Goal: Navigation & Orientation: Find specific page/section

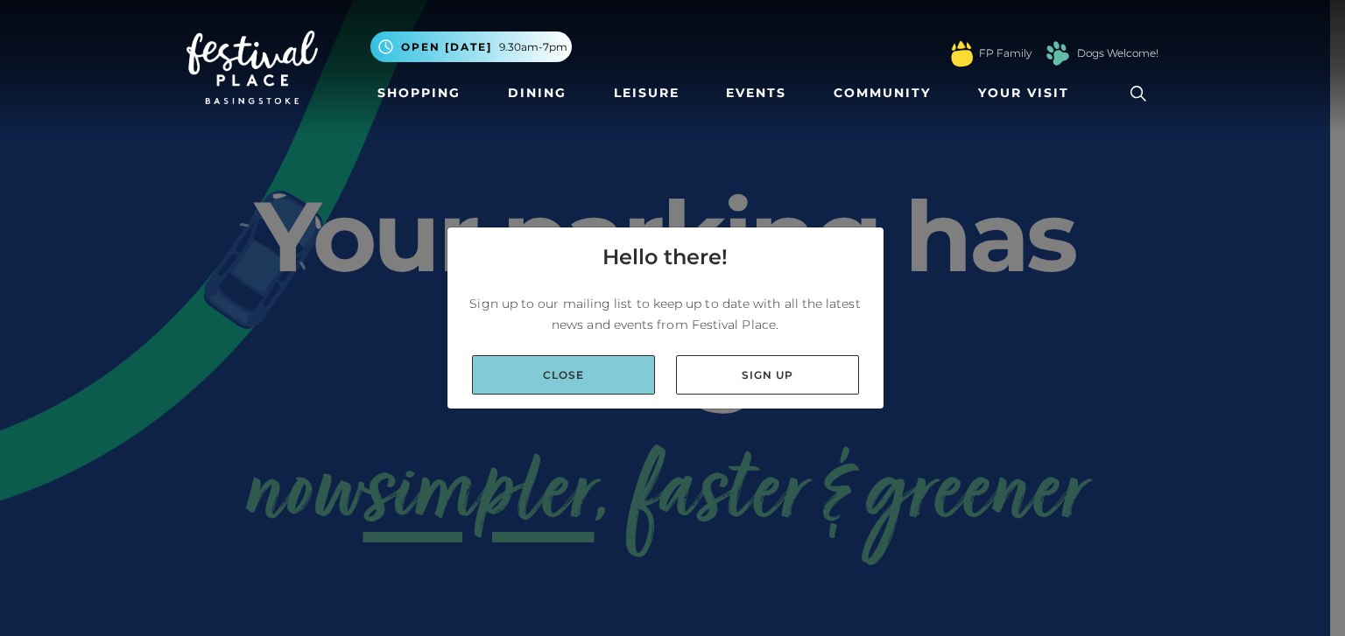
click at [632, 364] on link "Close" at bounding box center [563, 374] width 183 height 39
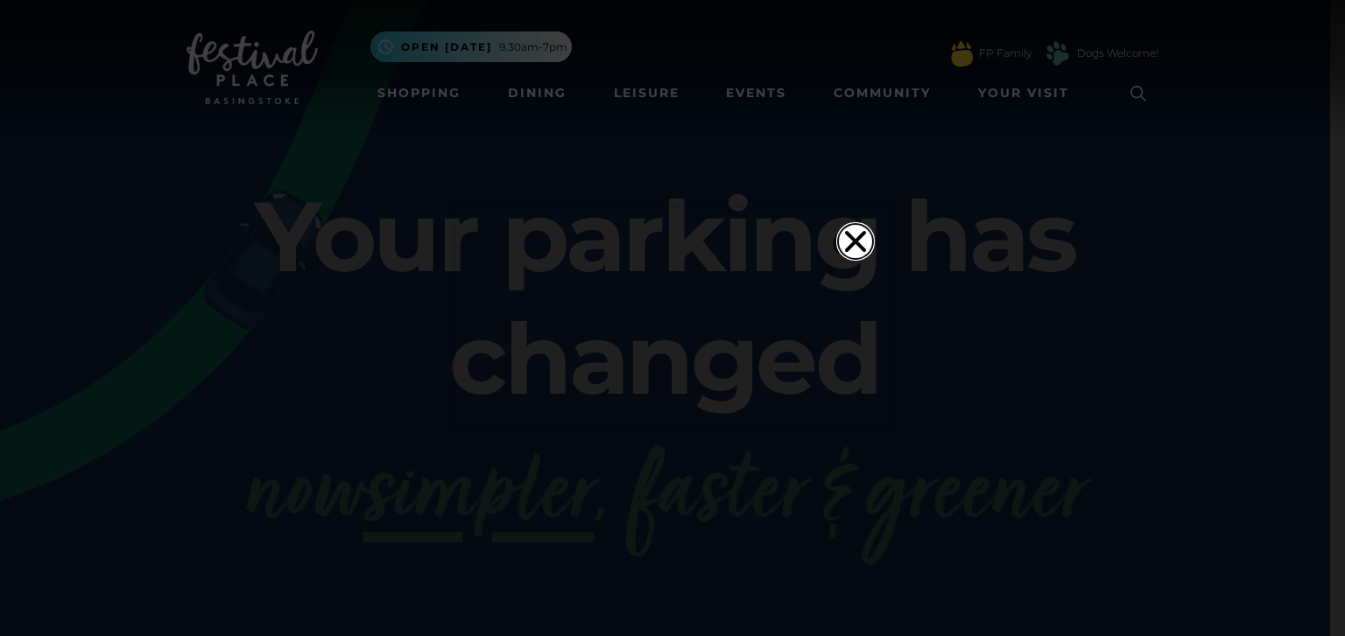
click at [847, 230] on icon "Close" at bounding box center [855, 240] width 21 height 21
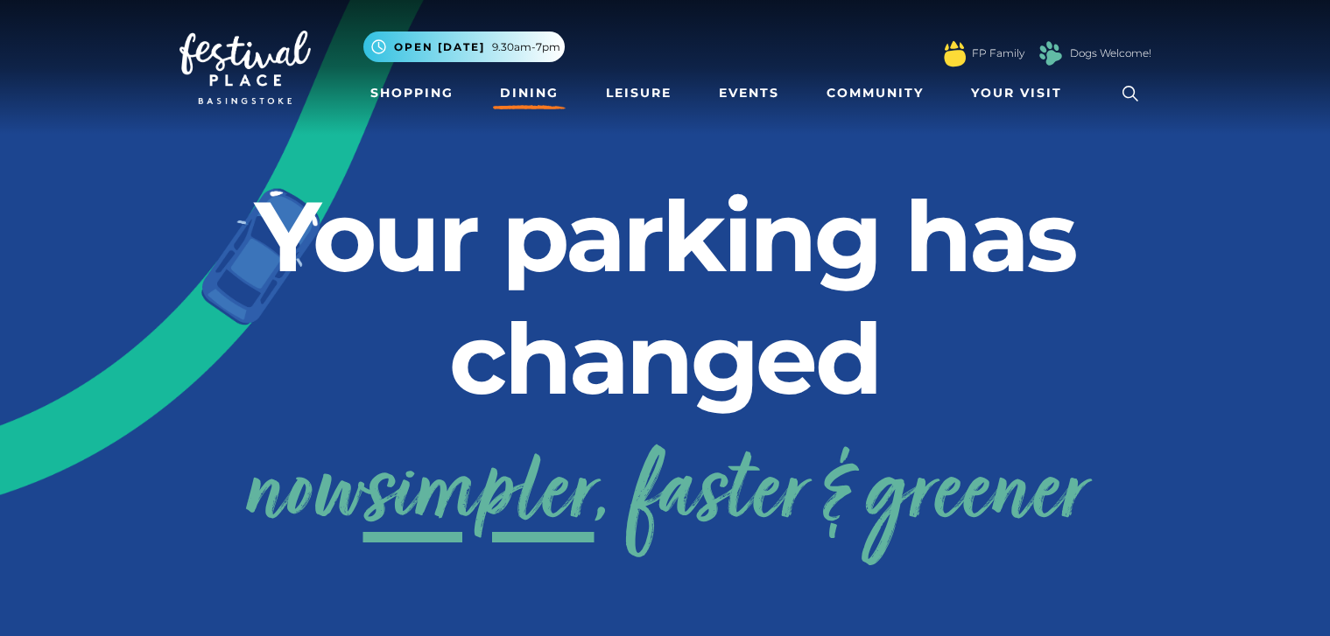
click at [525, 96] on link "Dining" at bounding box center [529, 93] width 73 height 32
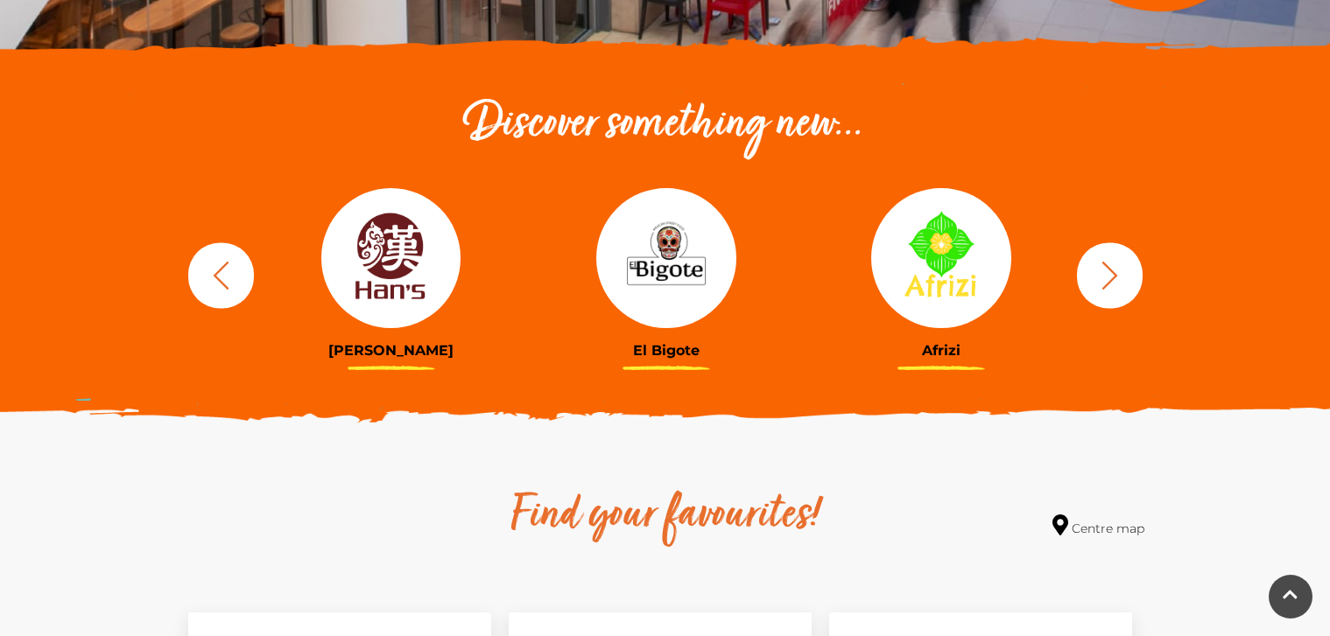
scroll to position [554, 0]
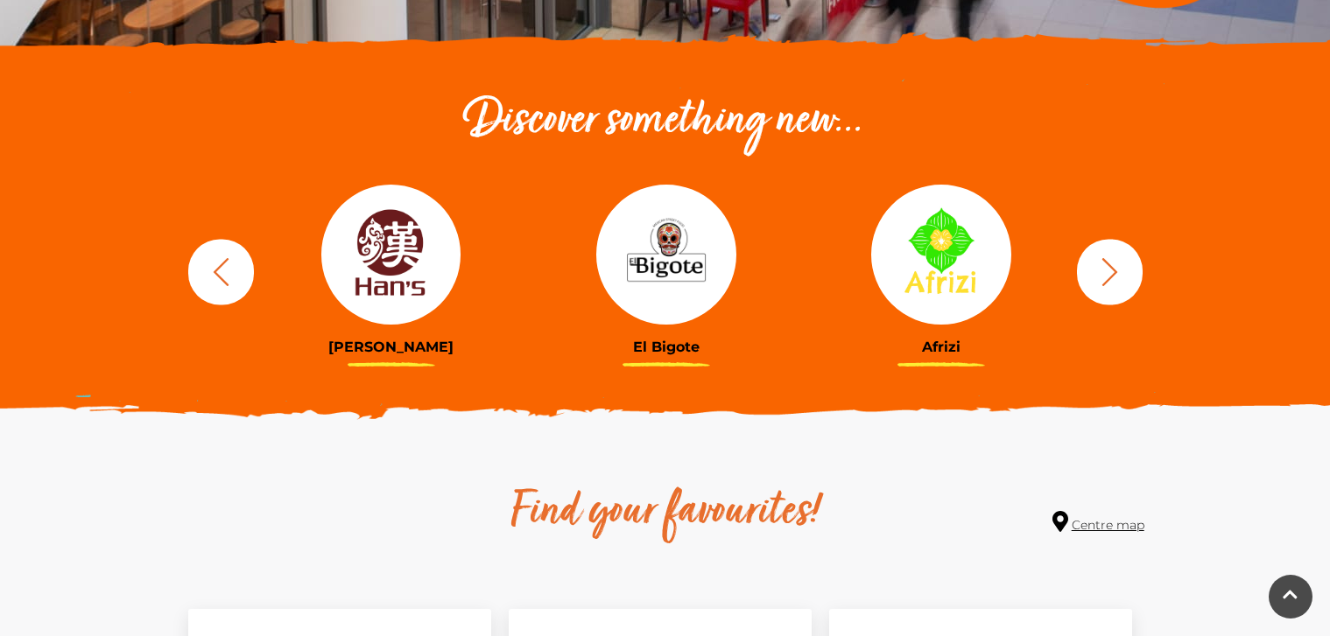
click at [1108, 522] on link "Centre map" at bounding box center [1098, 523] width 92 height 24
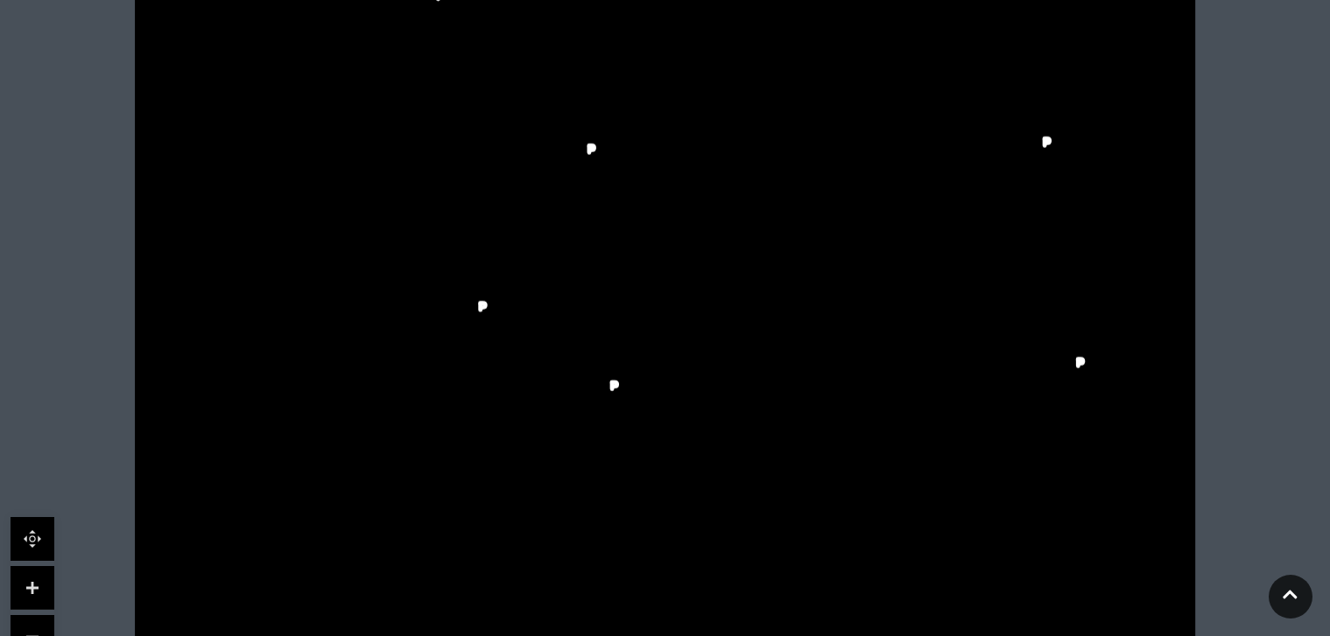
scroll to position [554, 0]
click at [47, 582] on link at bounding box center [33, 585] width 44 height 44
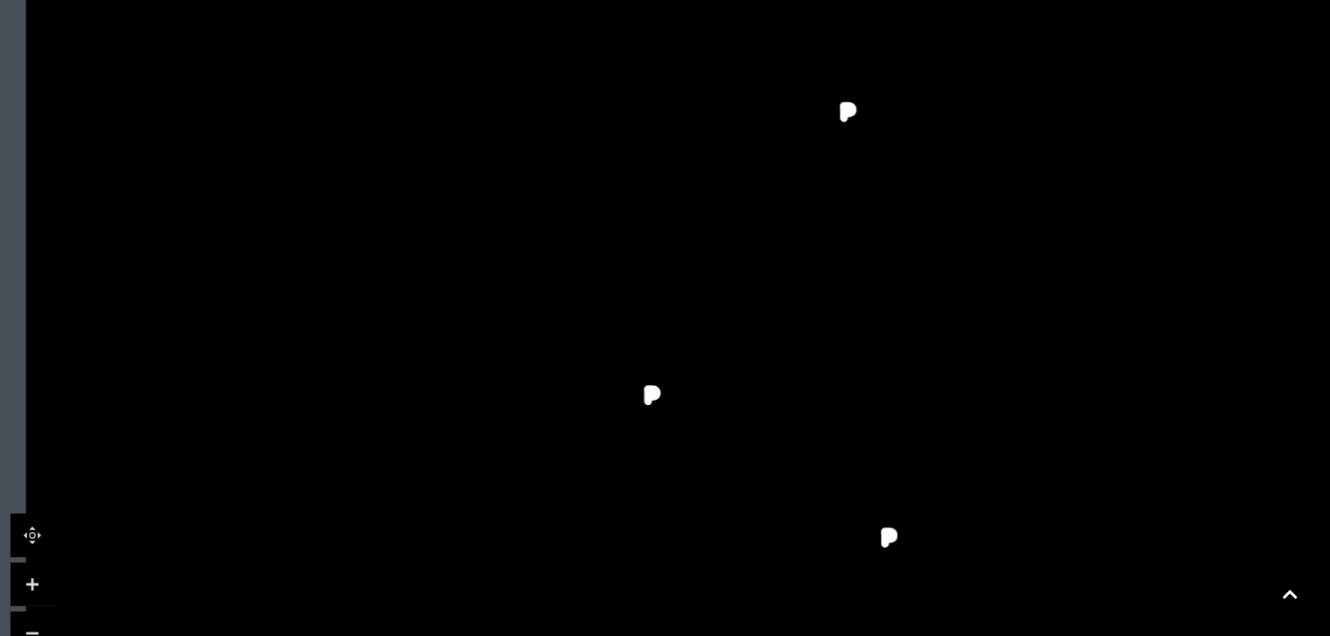
drag, startPoint x: 297, startPoint y: 431, endPoint x: 615, endPoint y: 517, distance: 330.0
click at [623, 507] on rect at bounding box center [596, 497] width 74 height 20
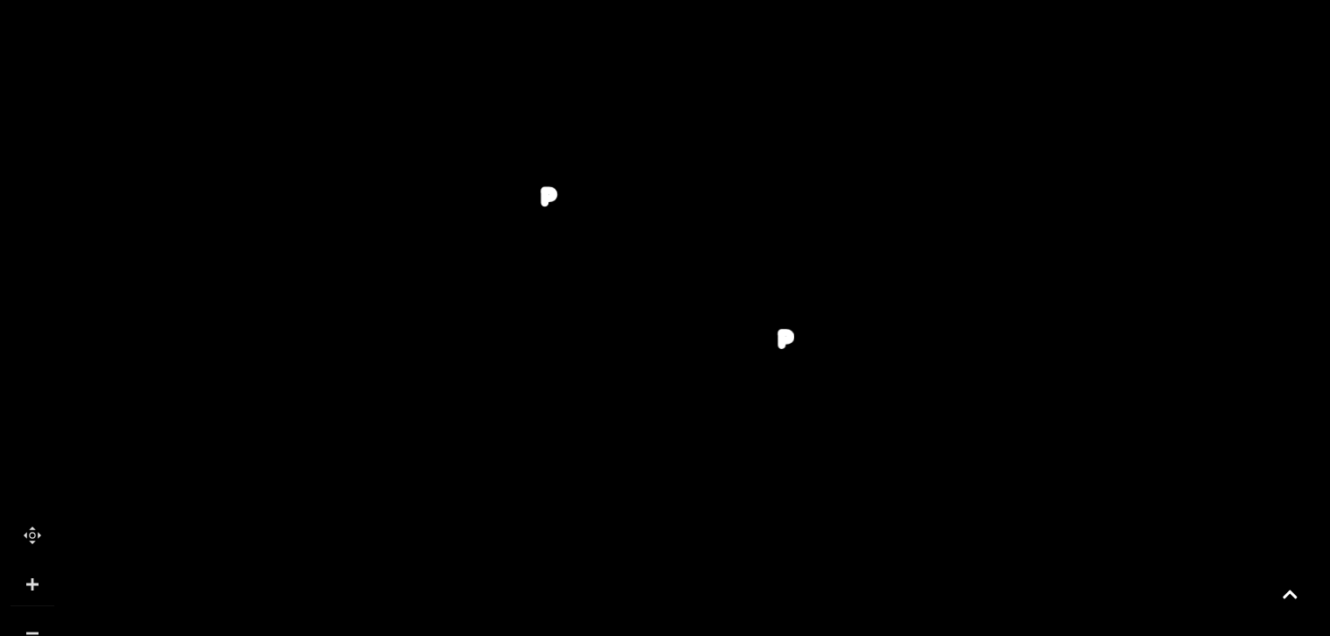
drag, startPoint x: 552, startPoint y: 324, endPoint x: 437, endPoint y: 100, distance: 251.7
click at [437, 100] on polygon at bounding box center [494, 250] width 815 height 944
drag, startPoint x: 422, startPoint y: 271, endPoint x: 244, endPoint y: 202, distance: 190.7
click at [244, 202] on icon at bounding box center [778, 59] width 2393 height 1346
drag, startPoint x: 524, startPoint y: 265, endPoint x: 447, endPoint y: 401, distance: 155.6
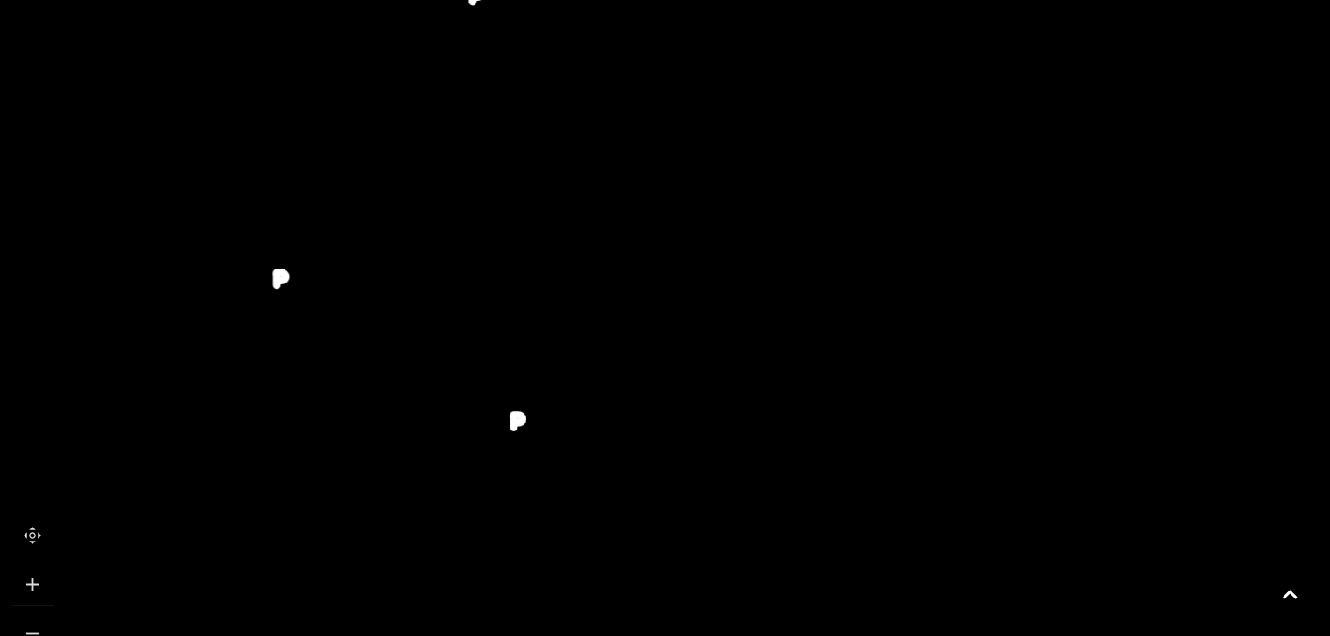
click at [447, 401] on rect at bounding box center [432, 395] width 75 height 22
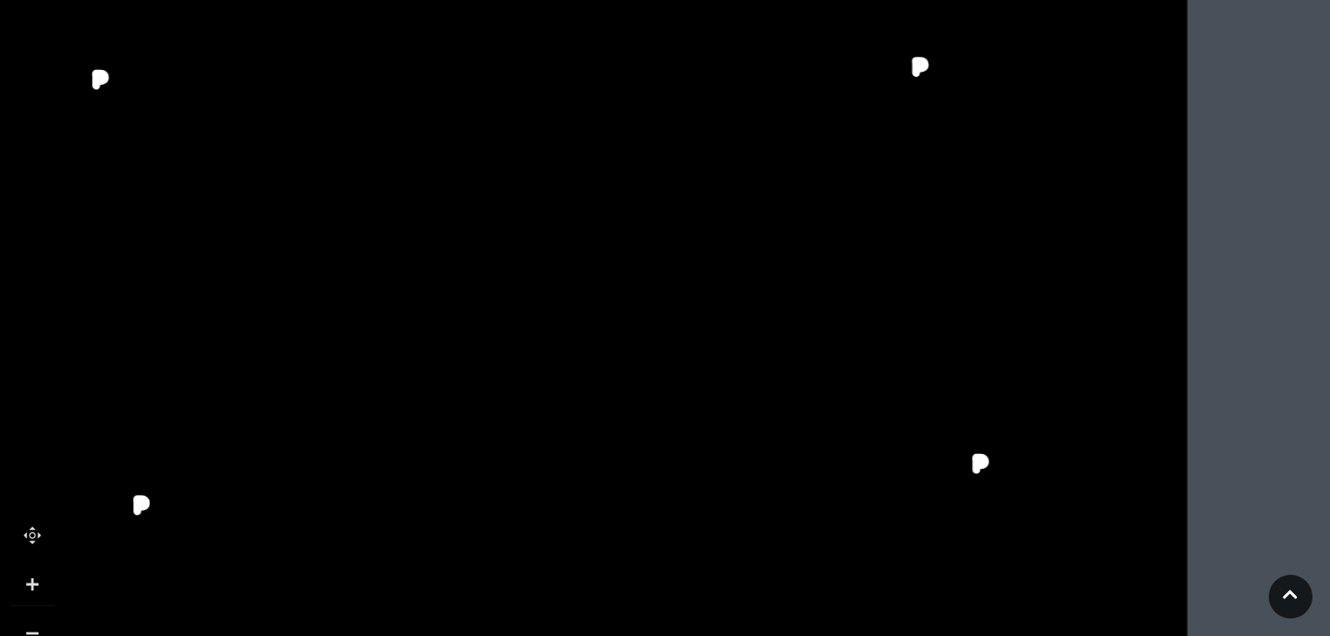
drag, startPoint x: 540, startPoint y: 251, endPoint x: 164, endPoint y: 335, distance: 385.7
click at [152, 334] on tspan "Yankee Candle" at bounding box center [152, 334] width 0 height 0
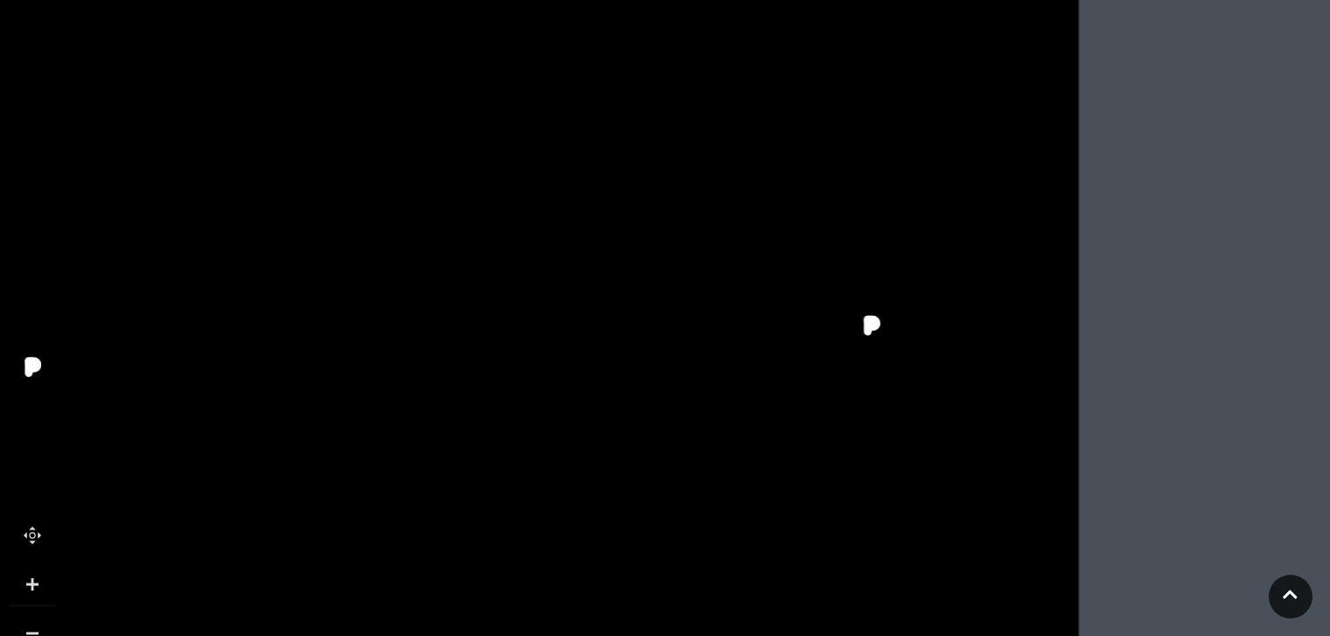
drag, startPoint x: 1163, startPoint y: 366, endPoint x: 1112, endPoint y: 237, distance: 138.7
click at [1112, 242] on icon at bounding box center [123, 178] width 2393 height 1346
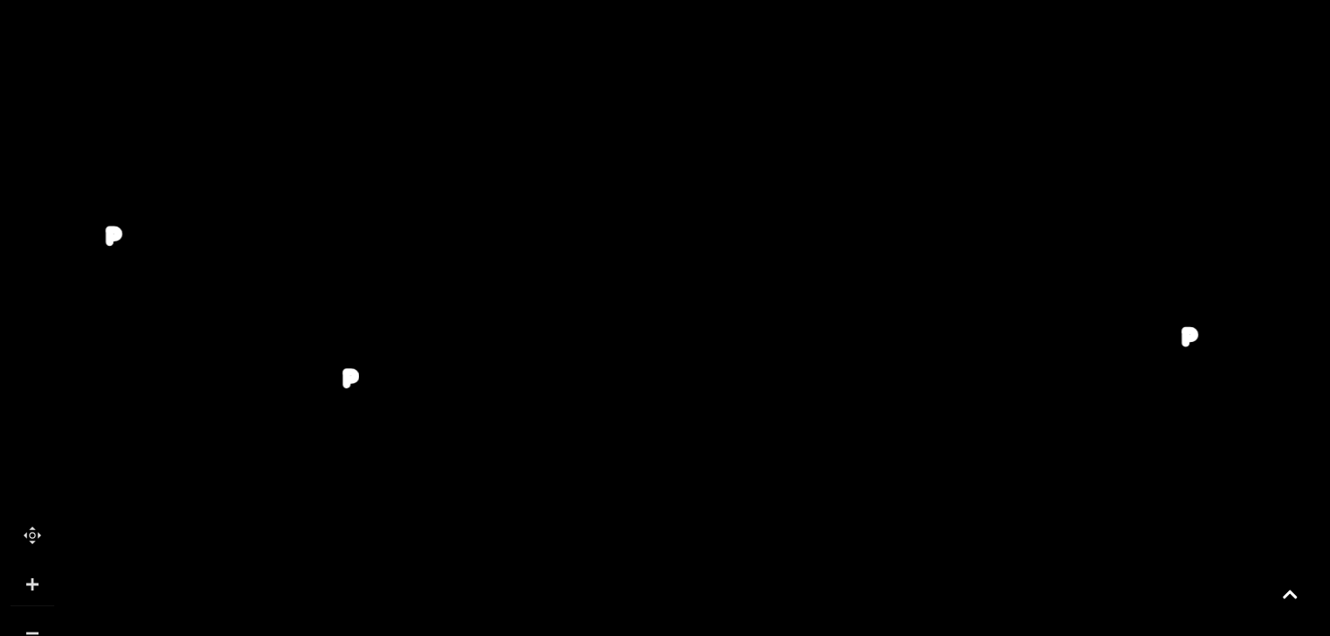
drag, startPoint x: 640, startPoint y: 287, endPoint x: 884, endPoint y: 278, distance: 244.4
click at [898, 282] on icon at bounding box center [441, 190] width 2393 height 1346
drag, startPoint x: 525, startPoint y: 214, endPoint x: 857, endPoint y: 469, distance: 418.8
click at [863, 474] on icon at bounding box center [860, 476] width 329 height 734
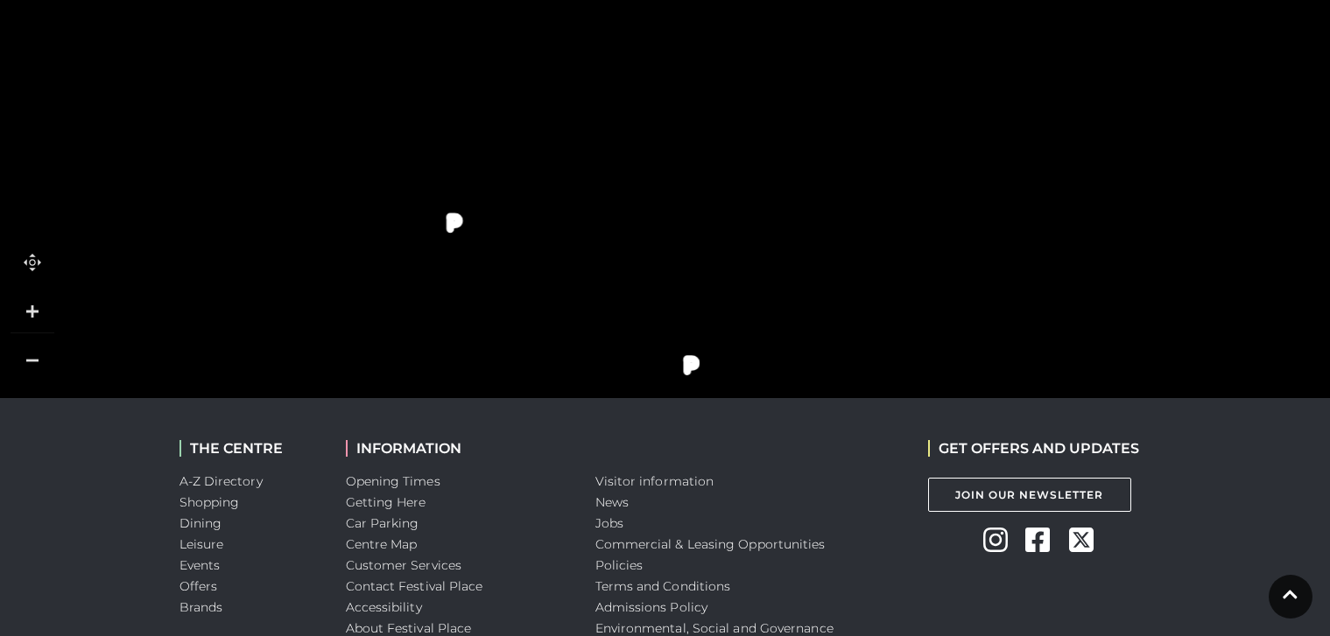
scroll to position [832, 0]
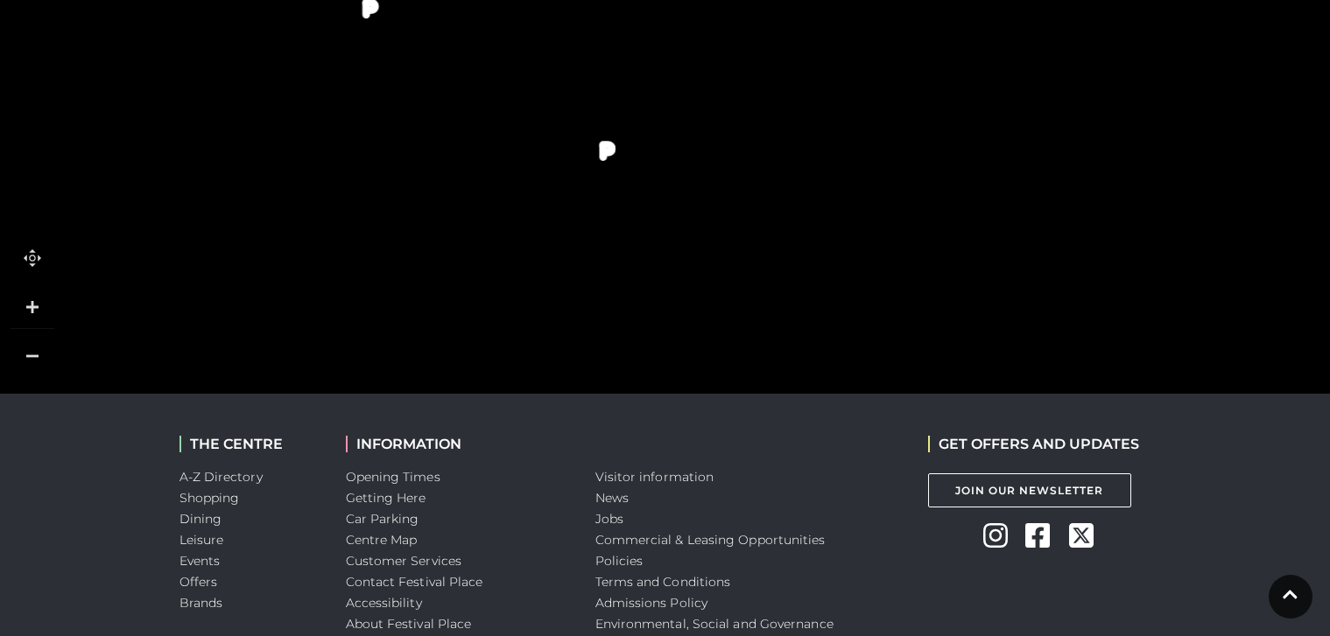
drag, startPoint x: 839, startPoint y: 214, endPoint x: 801, endPoint y: -85, distance: 301.8
drag, startPoint x: 611, startPoint y: 135, endPoint x: 699, endPoint y: 129, distance: 87.8
click at [699, 129] on polygon at bounding box center [403, 55] width 815 height 944
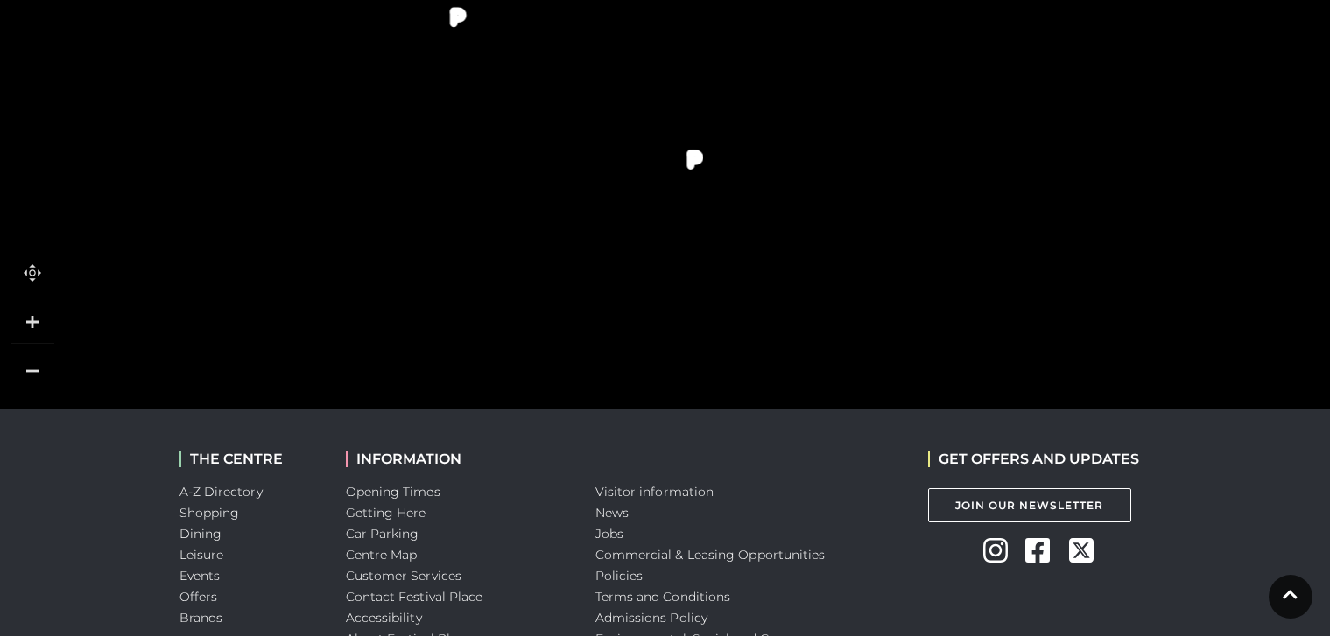
scroll to position [693, 0]
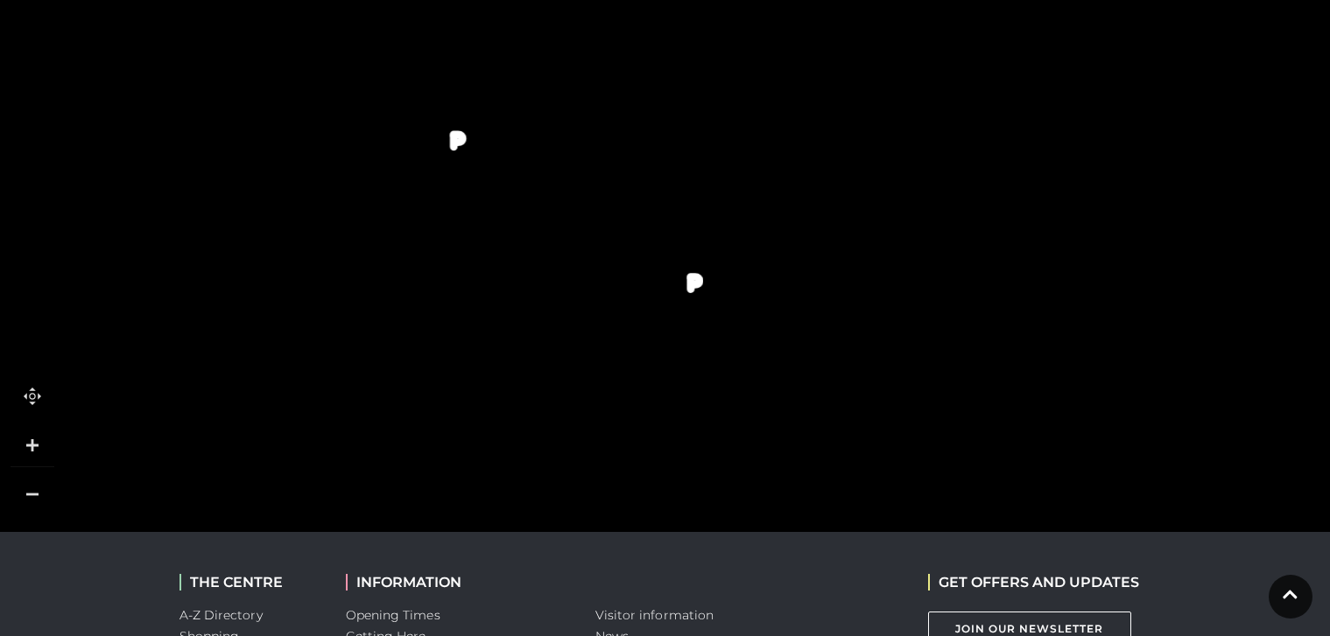
click at [47, 500] on link at bounding box center [33, 495] width 44 height 44
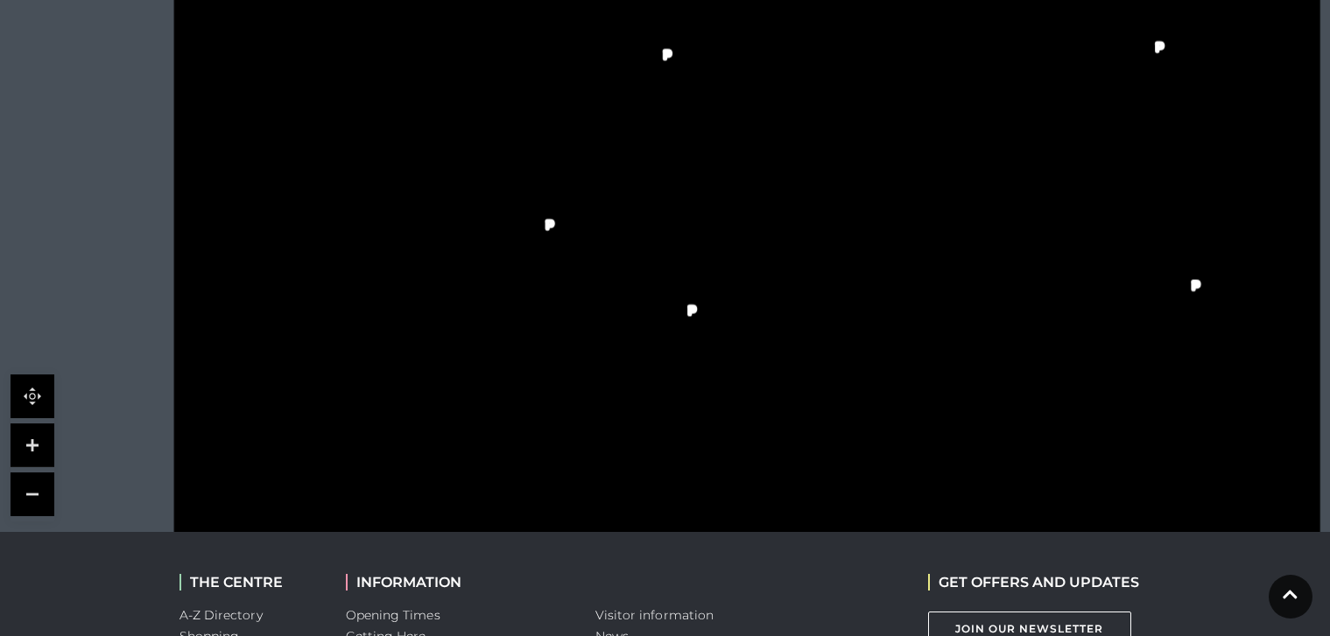
drag, startPoint x: 809, startPoint y: 394, endPoint x: 820, endPoint y: 478, distance: 84.8
click at [820, 478] on icon at bounding box center [746, 197] width 1437 height 808
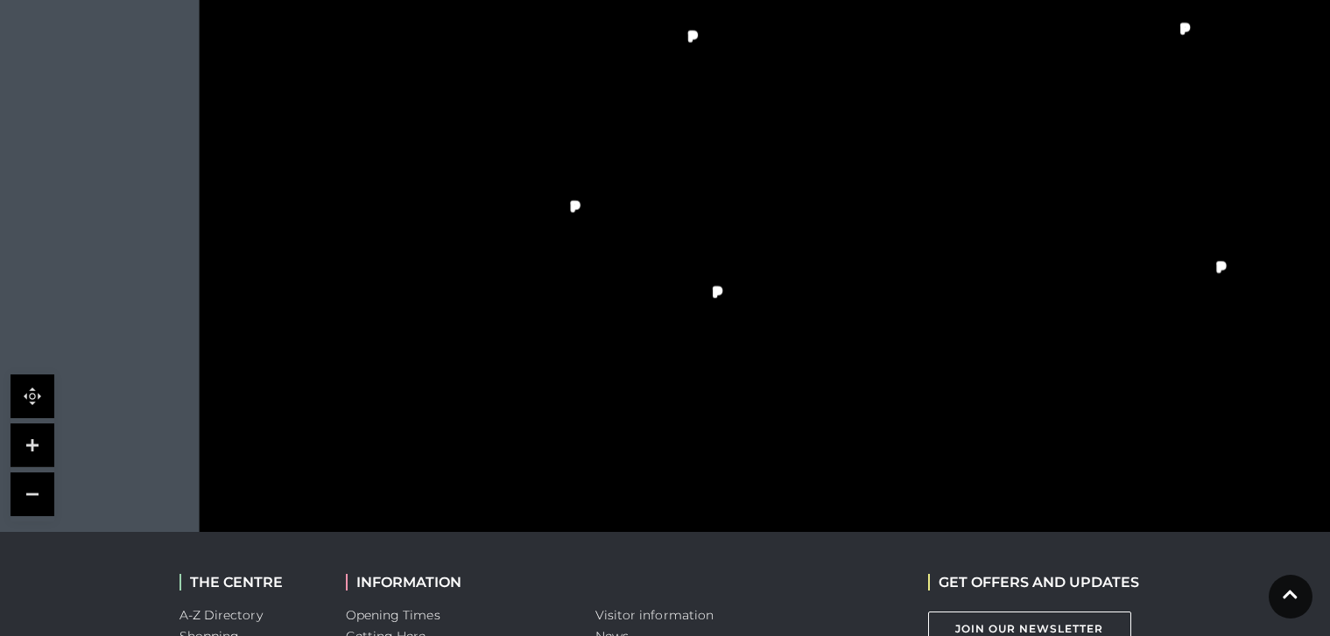
drag, startPoint x: 844, startPoint y: 439, endPoint x: 865, endPoint y: 418, distance: 29.1
click at [865, 418] on icon at bounding box center [771, 179] width 1437 height 808
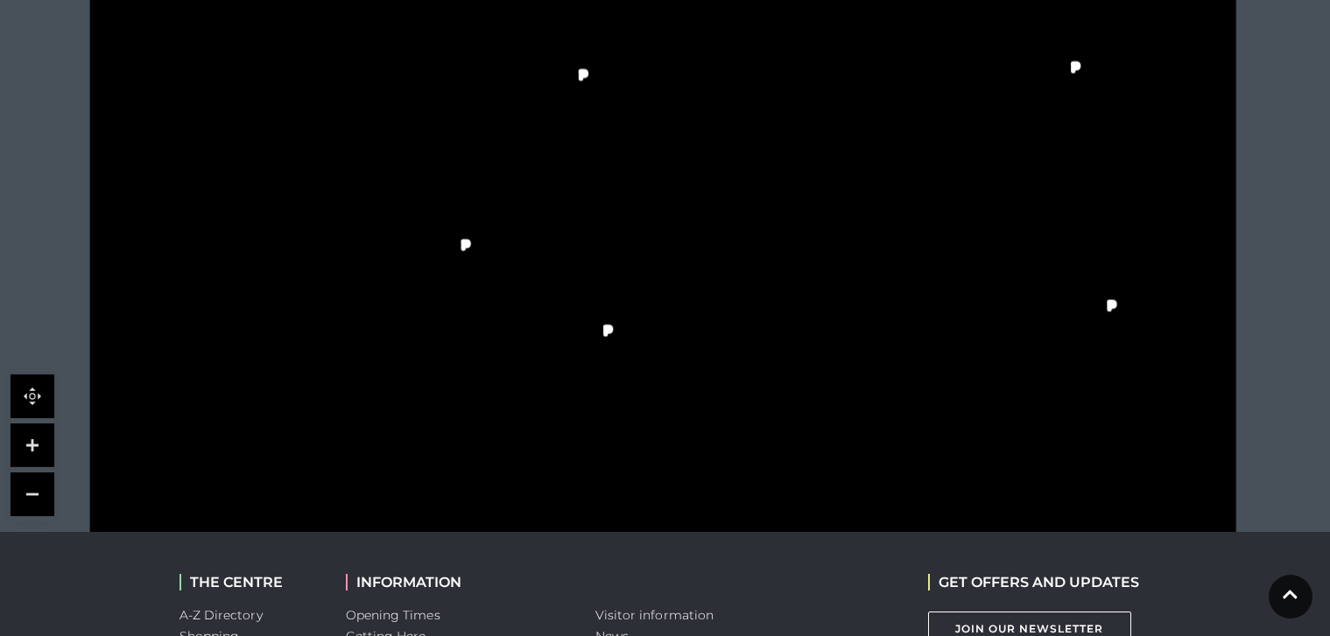
drag, startPoint x: 664, startPoint y: 347, endPoint x: 566, endPoint y: 355, distance: 97.5
click at [572, 364] on polygon at bounding box center [601, 408] width 135 height 96
click at [679, 355] on icon at bounding box center [752, 231] width 198 height 441
